Goal: Task Accomplishment & Management: Manage account settings

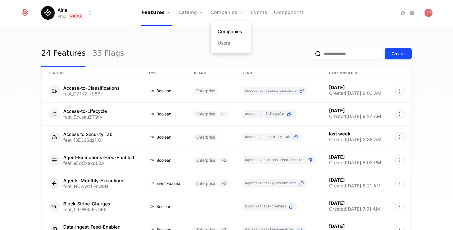
click at [224, 29] on link "Companies" at bounding box center [231, 31] width 26 height 7
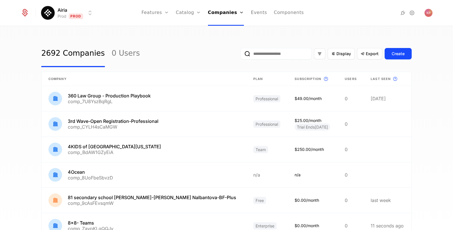
click at [268, 52] on input "email" at bounding box center [276, 53] width 71 height 11
paste input "**********"
type input "**********"
click at [241, 55] on button "submit" at bounding box center [241, 55] width 0 height 0
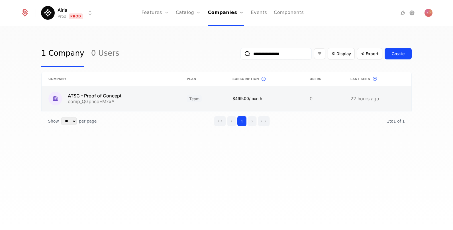
click at [153, 96] on link at bounding box center [111, 98] width 139 height 25
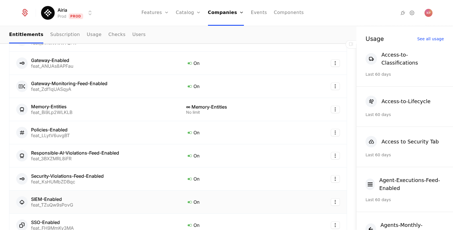
scroll to position [249, 0]
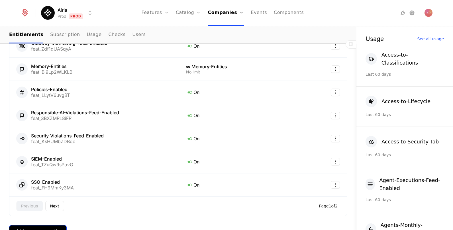
click at [40, 228] on div "Add company override" at bounding box center [37, 231] width 43 height 6
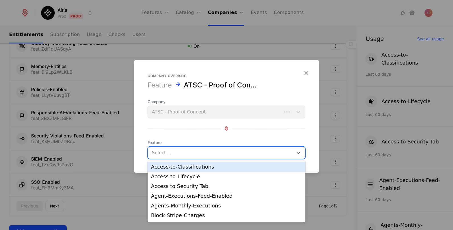
click at [181, 149] on div at bounding box center [220, 152] width 137 height 8
click at [185, 167] on div "Access-to-Classifications" at bounding box center [226, 166] width 151 height 5
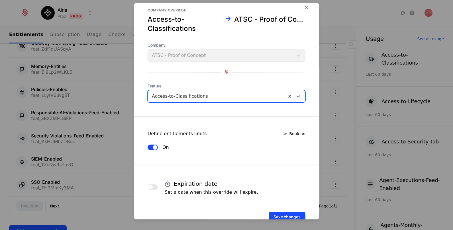
scroll to position [24, 0]
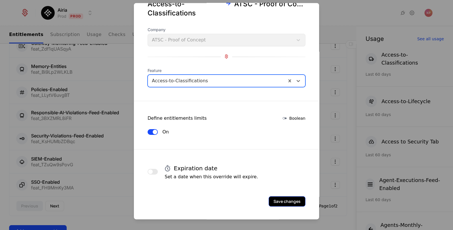
click at [279, 197] on button "Save changes" at bounding box center [287, 201] width 37 height 10
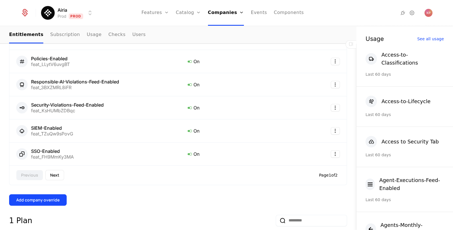
scroll to position [285, 0]
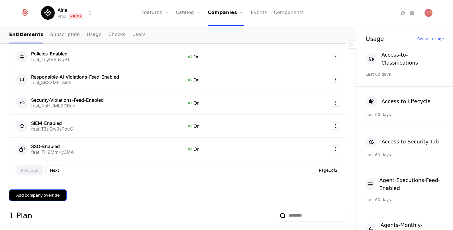
click at [58, 194] on div "Add company override" at bounding box center [37, 195] width 43 height 6
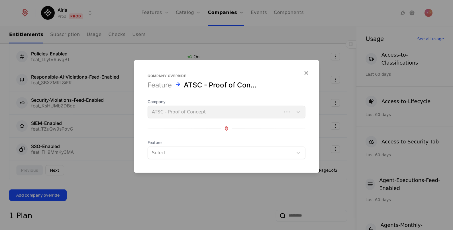
click at [188, 162] on form "Company override Feature ATSC - Proof of Concept Company ATSC - Proof of Concep…" at bounding box center [226, 116] width 185 height 113
click at [189, 156] on div "Select..." at bounding box center [220, 152] width 145 height 10
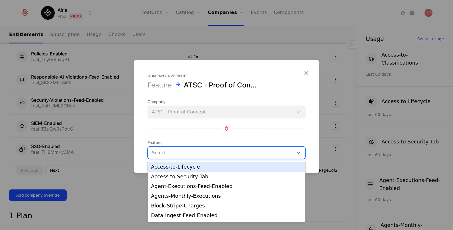
click at [192, 165] on div "Access-to-Lifecycle" at bounding box center [226, 166] width 151 height 5
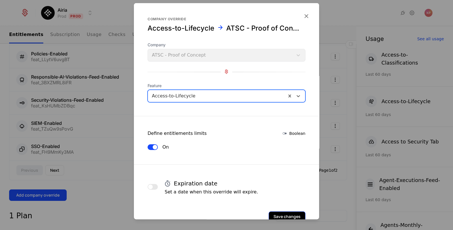
click at [288, 214] on button "Save changes" at bounding box center [287, 216] width 37 height 10
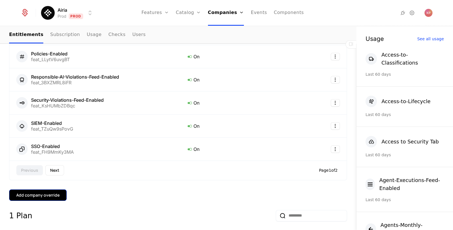
click at [49, 194] on div "Add company override" at bounding box center [37, 195] width 43 height 6
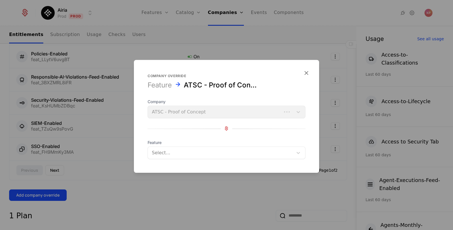
click at [173, 151] on div at bounding box center [220, 152] width 137 height 8
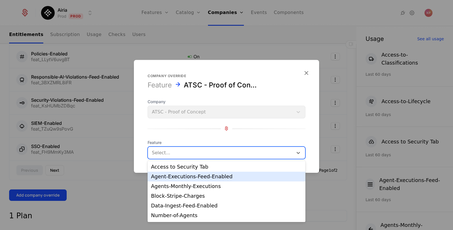
click at [187, 169] on div "Access to Security Tab" at bounding box center [226, 166] width 151 height 5
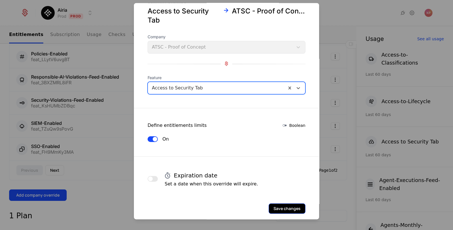
scroll to position [24, 0]
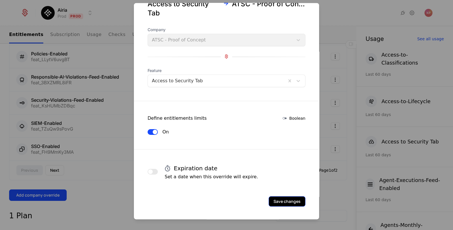
click at [282, 199] on button "Save changes" at bounding box center [287, 201] width 37 height 10
